Goal: Information Seeking & Learning: Learn about a topic

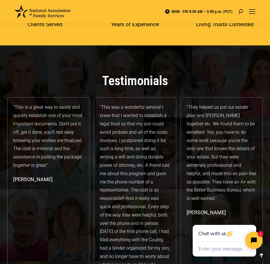
scroll to position [1095, 0]
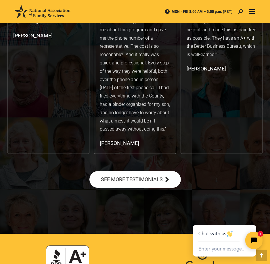
click at [152, 182] on span "SEE MORE TESTIMONIALS" at bounding box center [132, 179] width 62 height 5
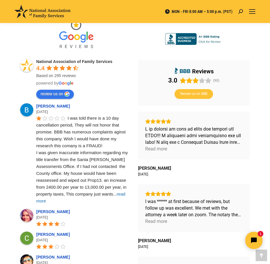
scroll to position [202, 0]
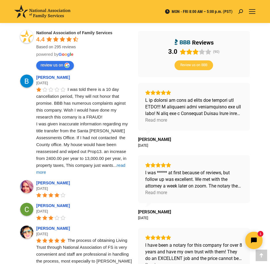
click at [88, 164] on span "read more" at bounding box center [80, 169] width 89 height 12
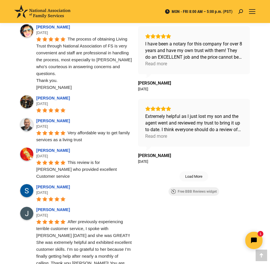
scroll to position [288, 0]
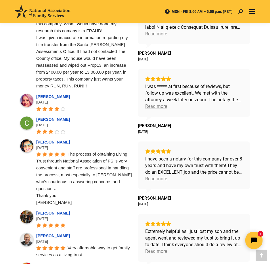
click at [156, 105] on div "Read more" at bounding box center [156, 106] width 22 height 7
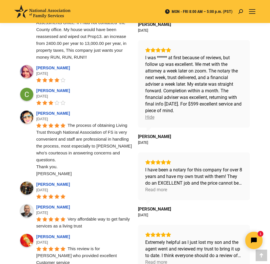
scroll to position [259, 0]
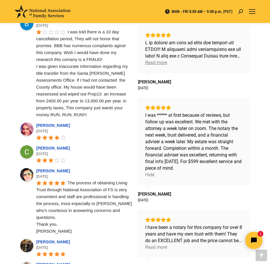
click at [163, 63] on div "Read more" at bounding box center [156, 62] width 22 height 7
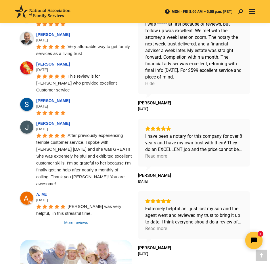
scroll to position [576, 0]
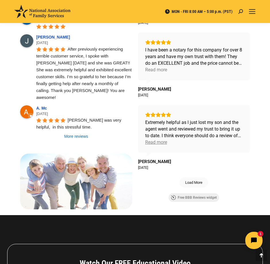
click at [164, 143] on div "Read more" at bounding box center [156, 142] width 22 height 7
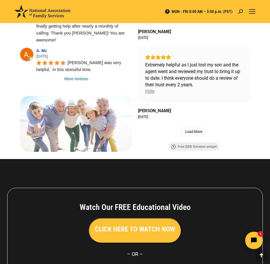
scroll to position [663, 0]
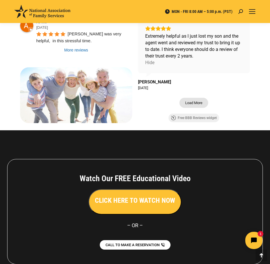
click at [196, 101] on span "Load More" at bounding box center [194, 103] width 17 height 5
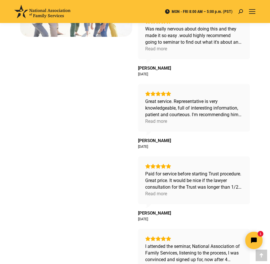
scroll to position [778, 0]
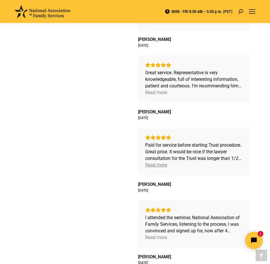
click at [160, 166] on div "Read more" at bounding box center [156, 165] width 22 height 7
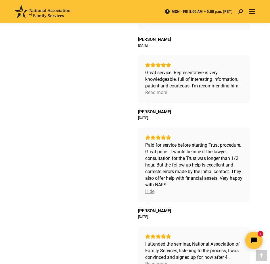
scroll to position [893, 0]
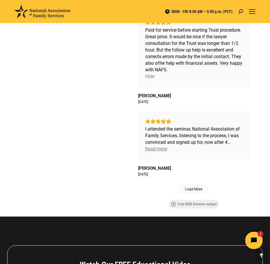
click at [155, 152] on div "Read more" at bounding box center [156, 149] width 22 height 7
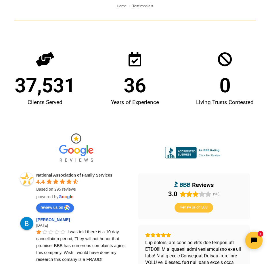
scroll to position [0, 0]
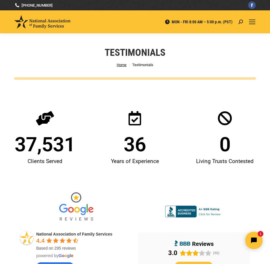
click at [122, 64] on span "Home" at bounding box center [122, 65] width 10 height 4
